Goal: Information Seeking & Learning: Check status

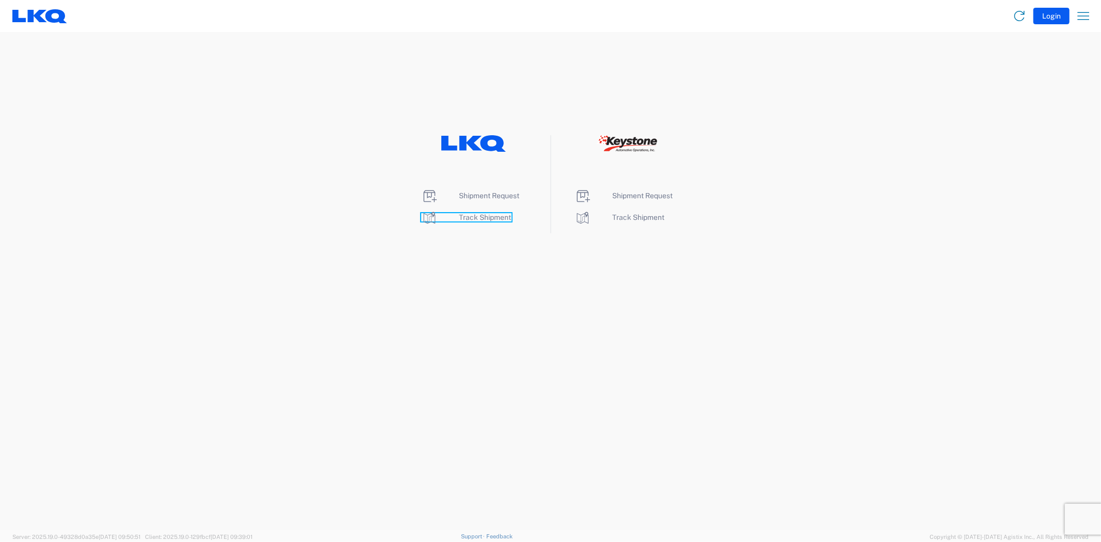
click at [472, 219] on span "Track Shipment" at bounding box center [485, 217] width 52 height 8
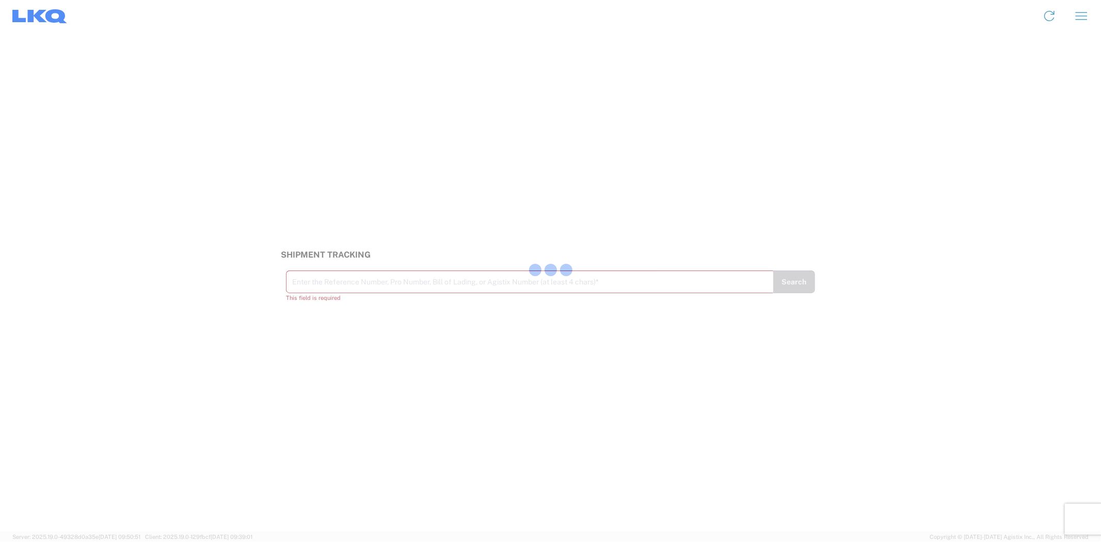
click at [379, 290] on div at bounding box center [550, 271] width 1101 height 542
click at [382, 285] on div at bounding box center [550, 271] width 1101 height 542
click at [388, 283] on input "text" at bounding box center [530, 281] width 476 height 18
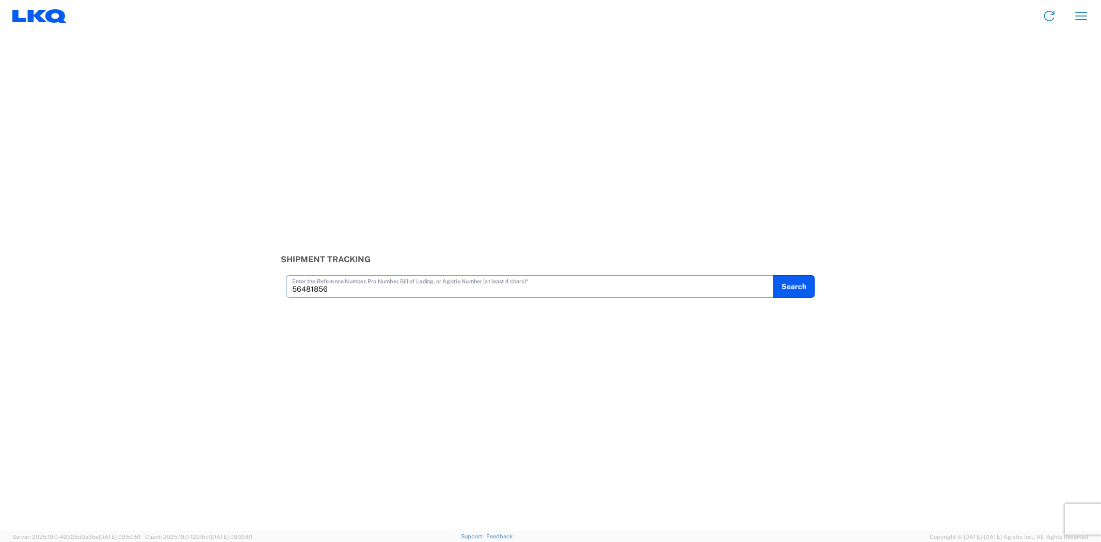
type input "56481856"
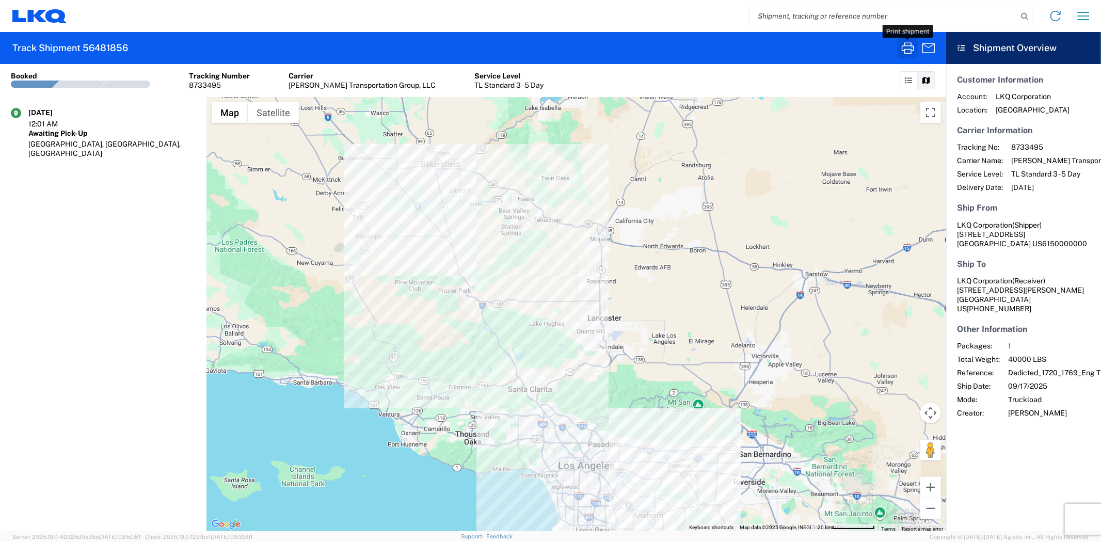
click at [904, 45] on icon "button" at bounding box center [908, 47] width 12 height 11
